Goal: Task Accomplishment & Management: Complete application form

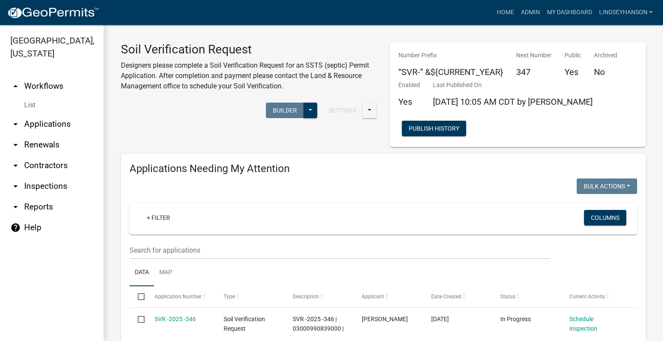
scroll to position [248, 0]
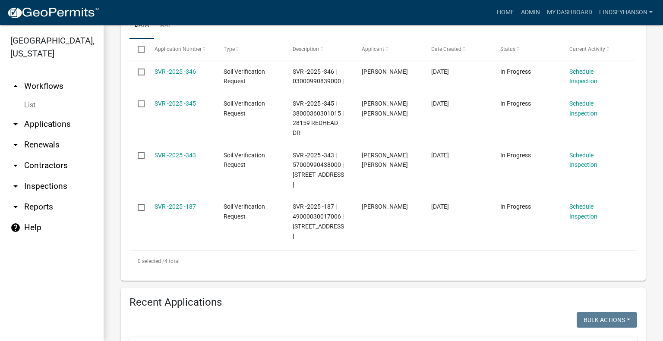
click at [57, 87] on link "arrow_drop_up Workflows" at bounding box center [52, 86] width 104 height 21
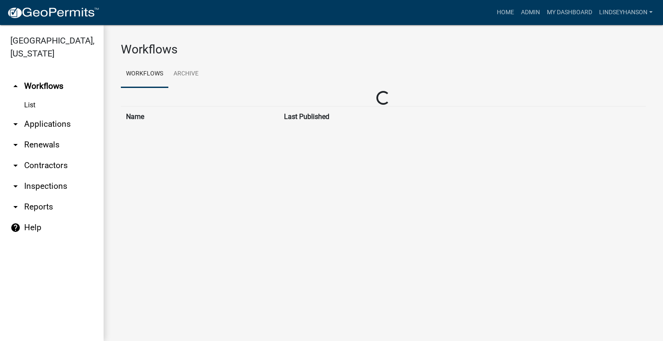
click at [53, 121] on link "arrow_drop_down Applications" at bounding box center [52, 124] width 104 height 21
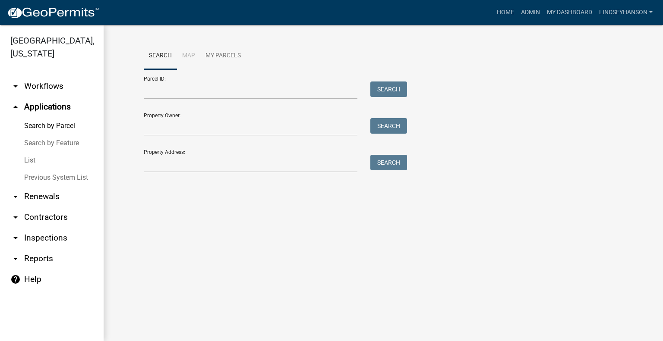
click at [190, 173] on div "Search Map My Parcels Parcel ID: Search Property Owner: Search Property Address…" at bounding box center [383, 111] width 492 height 138
click at [191, 167] on input "Property Address:" at bounding box center [251, 164] width 214 height 18
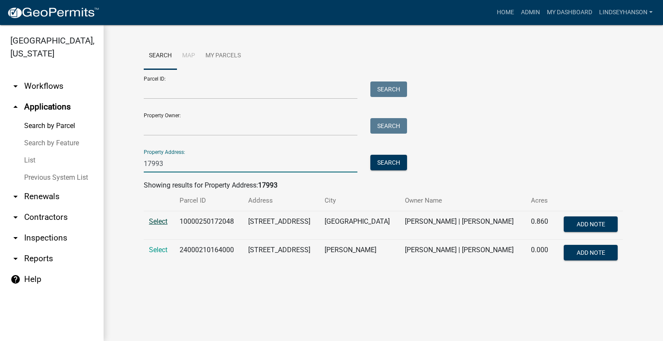
type input "17993"
click at [160, 220] on span "Select" at bounding box center [158, 221] width 19 height 8
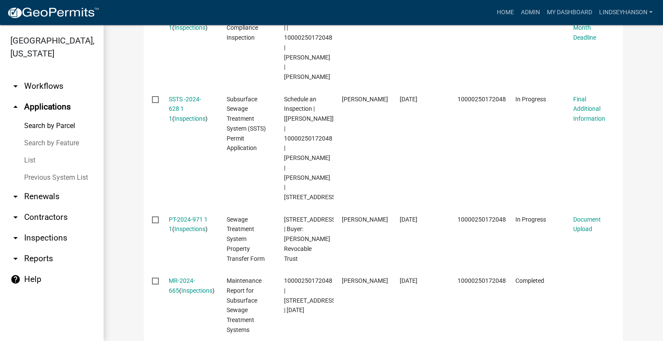
scroll to position [343, 0]
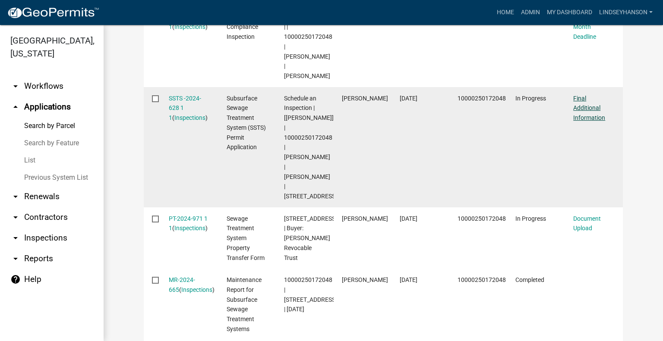
click at [593, 113] on link "Final Additional Information" at bounding box center [589, 108] width 32 height 27
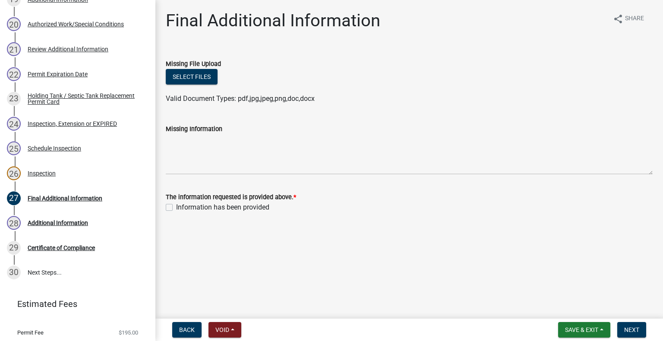
scroll to position [640, 0]
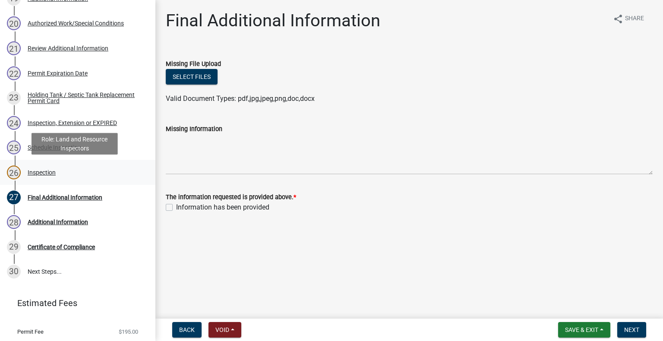
click at [63, 182] on link "26 Inspection" at bounding box center [77, 172] width 155 height 25
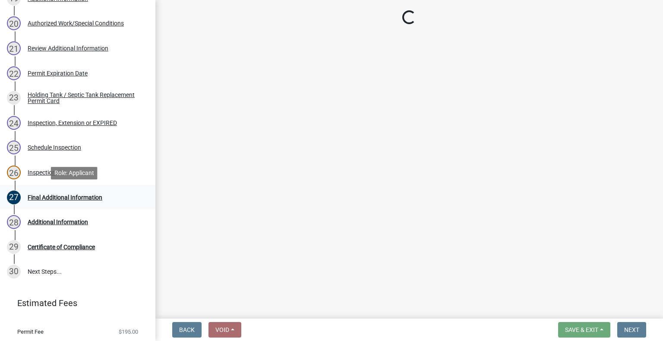
select select "efd70d20-72f1-4c01-b743-31478b6312fb"
select select "ab4afe9b-f255-4bf6-b29f-35714790ba70"
select select "4857f273-0e9a-4084-85c8-075cbcf0902e"
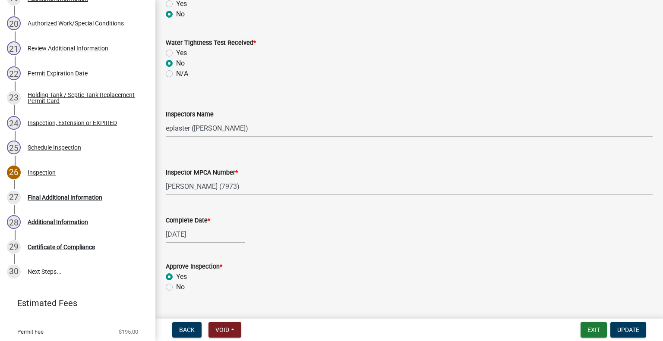
scroll to position [638, 0]
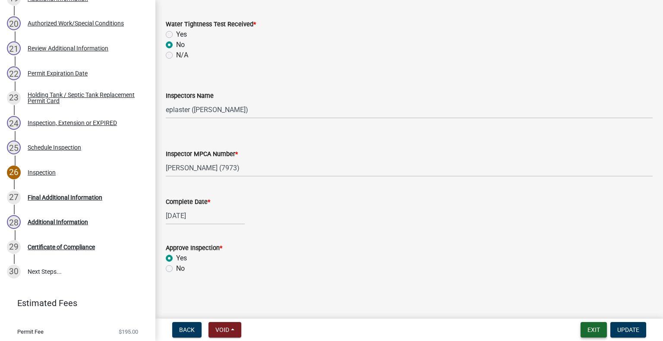
click at [589, 325] on button "Exit" at bounding box center [593, 330] width 26 height 16
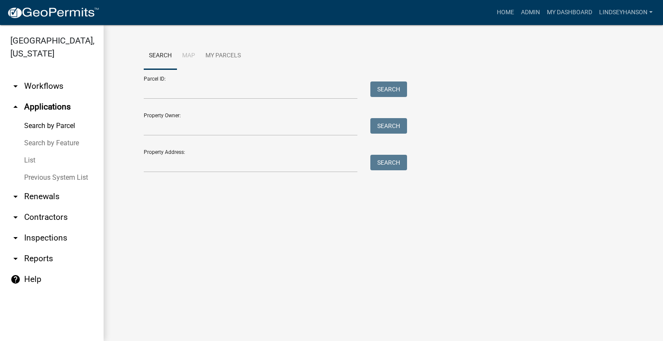
click at [53, 84] on link "arrow_drop_down Workflows" at bounding box center [52, 86] width 104 height 21
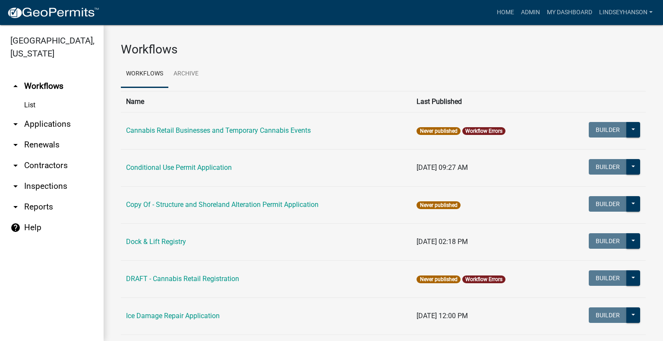
click at [64, 122] on link "arrow_drop_down Applications" at bounding box center [52, 124] width 104 height 21
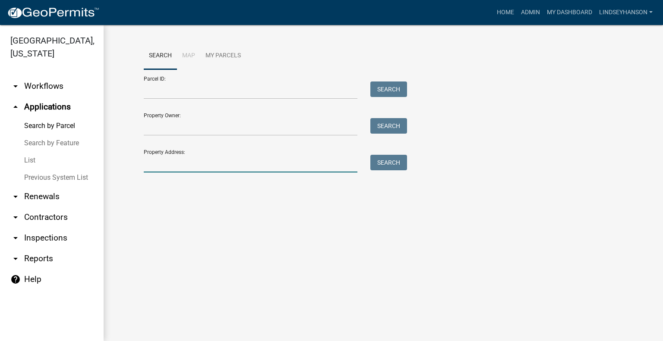
click at [174, 159] on input "Property Address:" at bounding box center [251, 164] width 214 height 18
click at [55, 86] on link "arrow_drop_down Workflows" at bounding box center [52, 86] width 104 height 21
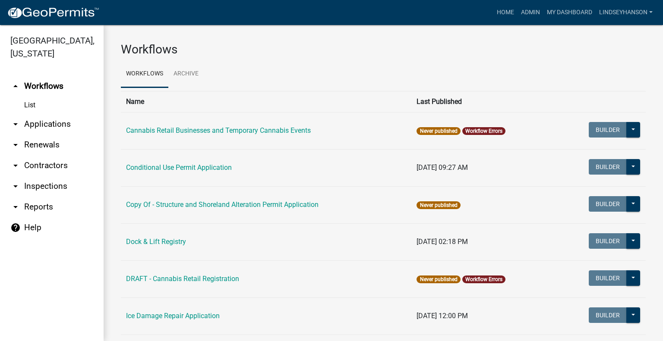
click at [50, 119] on link "arrow_drop_down Applications" at bounding box center [52, 124] width 104 height 21
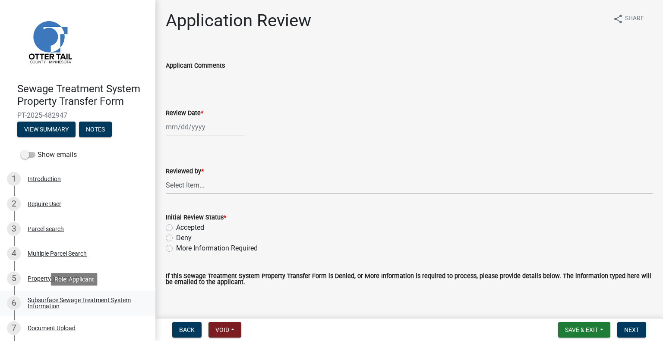
click at [112, 305] on div "Subsurface Sewage Treatment System Information" at bounding box center [85, 303] width 114 height 12
click at [53, 298] on div "Subsurface Sewage Treatment System Information" at bounding box center [85, 303] width 114 height 12
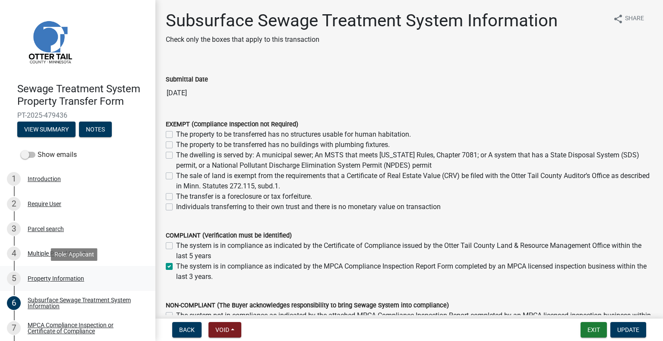
drag, startPoint x: 148, startPoint y: 211, endPoint x: 112, endPoint y: 274, distance: 72.8
click at [132, 273] on ul "1 Introduction 2 Require User 3 Parcel search 4 Multiple Parcel Search 5 Proper…" at bounding box center [77, 316] width 155 height 305
click at [74, 331] on div "MPCA Compliance Inspection or Certificate of Compliance" at bounding box center [85, 328] width 114 height 12
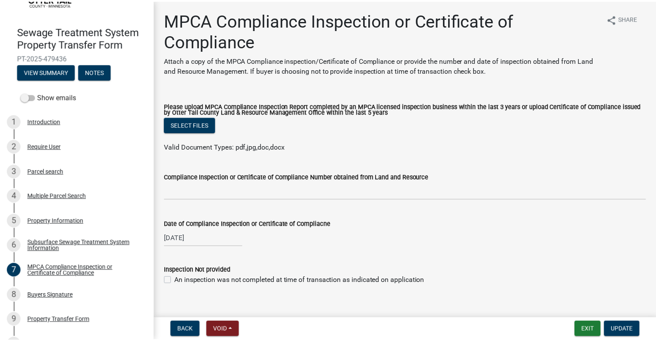
scroll to position [127, 0]
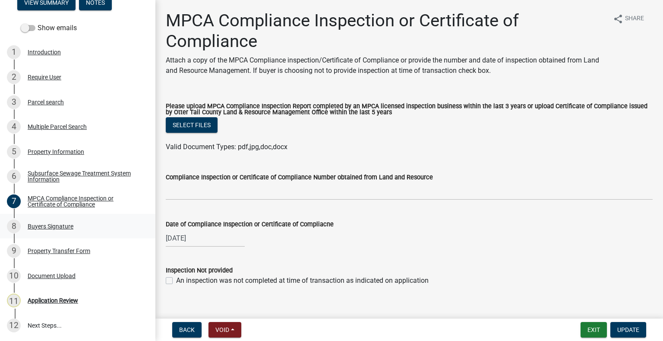
click at [62, 226] on div "Buyers Signature" at bounding box center [51, 226] width 46 height 6
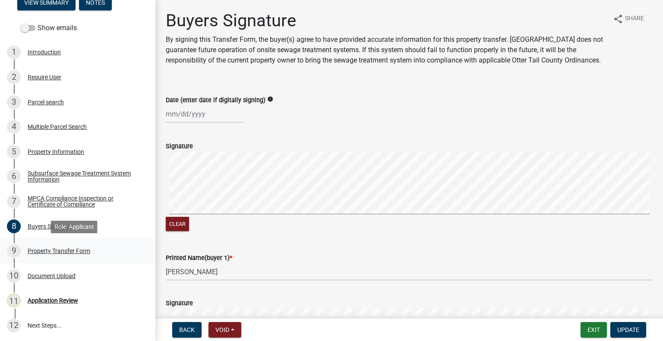
click at [72, 251] on div "Property Transfer Form" at bounding box center [59, 251] width 63 height 6
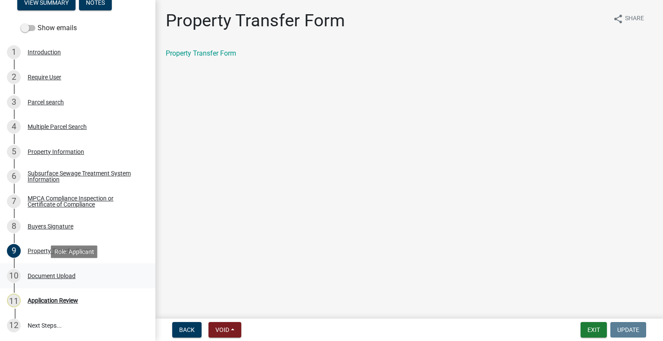
click at [62, 276] on div "Document Upload" at bounding box center [52, 276] width 48 height 6
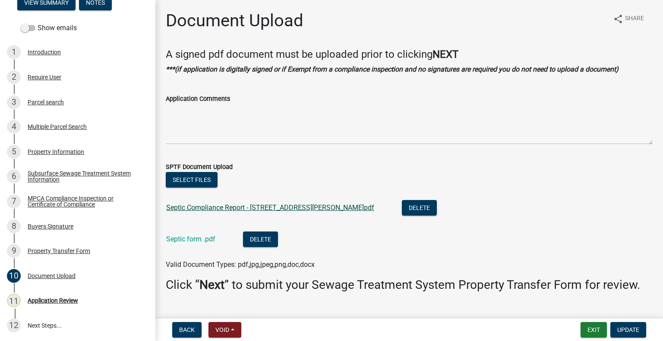
click at [213, 205] on link "Septic Compliance Report - 41787 Fawn Oaks Rd.pdf" at bounding box center [270, 208] width 208 height 8
click at [189, 241] on link "Septic form .pdf" at bounding box center [190, 239] width 49 height 8
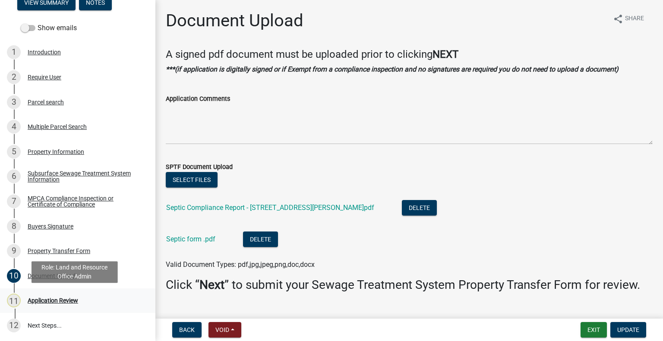
click at [75, 304] on div "11 Application Review" at bounding box center [74, 301] width 135 height 14
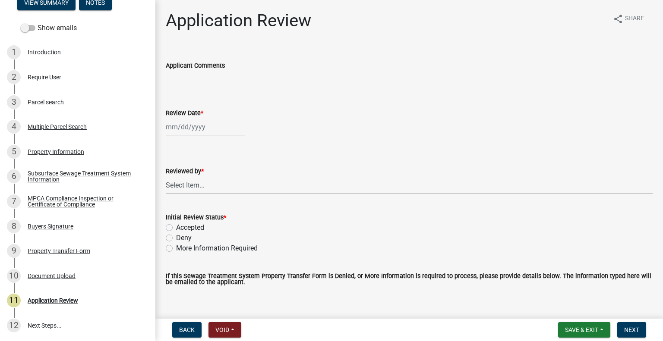
select select "9"
select select "2025"
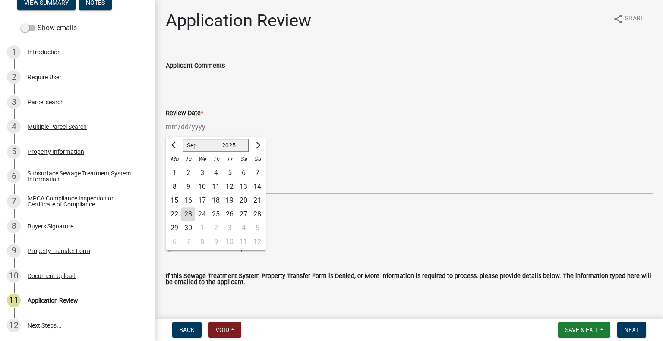
click at [202, 131] on div "Jan Feb Mar Apr May Jun Jul Aug Sep Oct Nov Dec 1525 1526 1527 1528 1529 1530 1…" at bounding box center [205, 127] width 79 height 18
click at [188, 213] on div "23" at bounding box center [188, 215] width 14 height 14
type input "[DATE]"
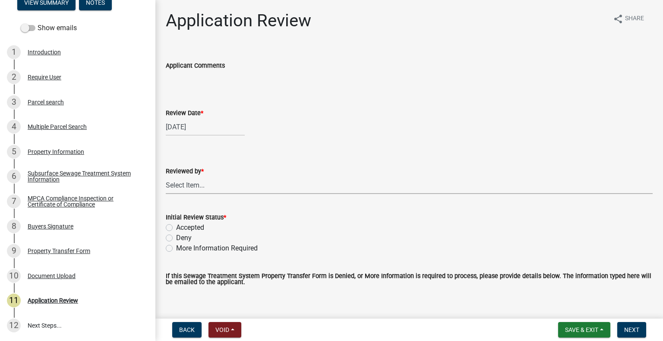
click at [201, 187] on select "Select Item... Alexis Newark Amy Busko Andrea Perales Brittany Tollefson Christ…" at bounding box center [409, 185] width 487 height 18
click at [166, 176] on select "Select Item... Alexis Newark Amy Busko Andrea Perales Brittany Tollefson Christ…" at bounding box center [409, 185] width 487 height 18
select select "2217fab6-25d2-4df2-8e35-18ddd05e0fe8"
click at [195, 225] on label "Accepted" at bounding box center [190, 228] width 28 height 10
click at [182, 225] on input "Accepted" at bounding box center [179, 226] width 6 height 6
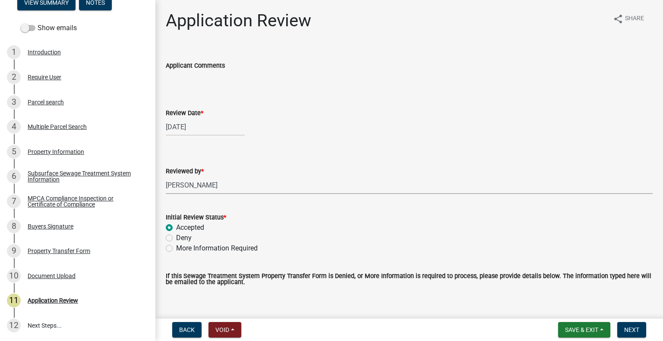
radio input "true"
click at [625, 327] on span "Next" at bounding box center [631, 330] width 15 height 7
